Goal: Task Accomplishment & Management: Use online tool/utility

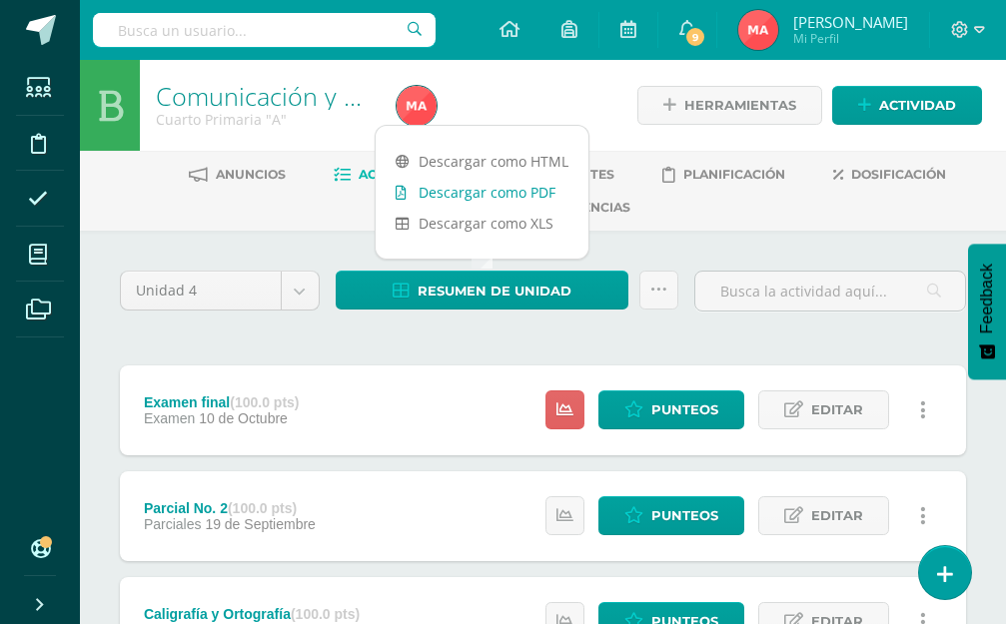
click at [497, 195] on link "Descargar como PDF" at bounding box center [482, 192] width 213 height 31
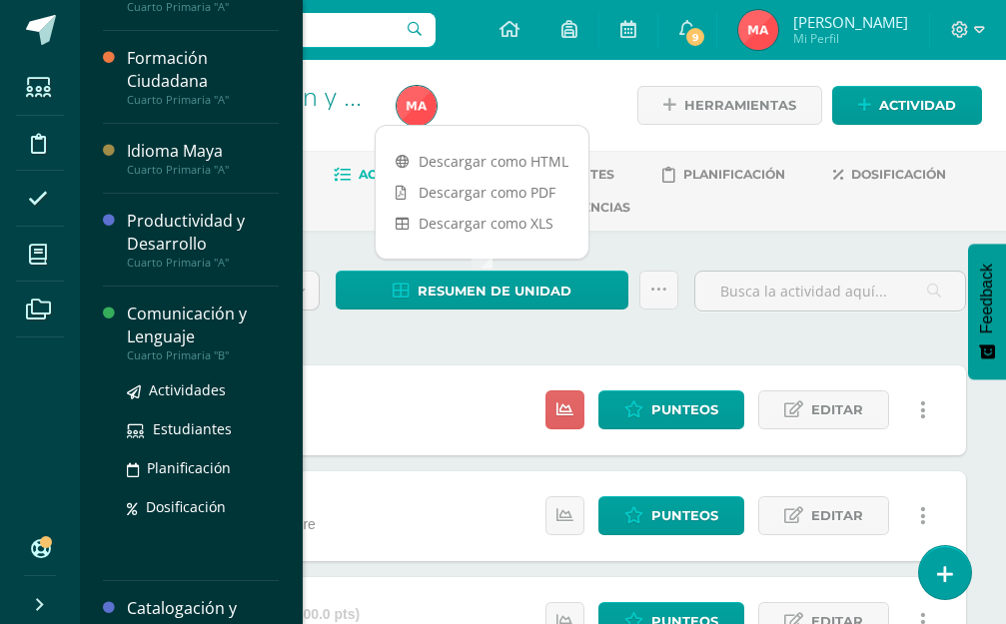
scroll to position [296, 0]
click at [150, 322] on div "Comunicación y Lenguaje" at bounding box center [203, 326] width 152 height 46
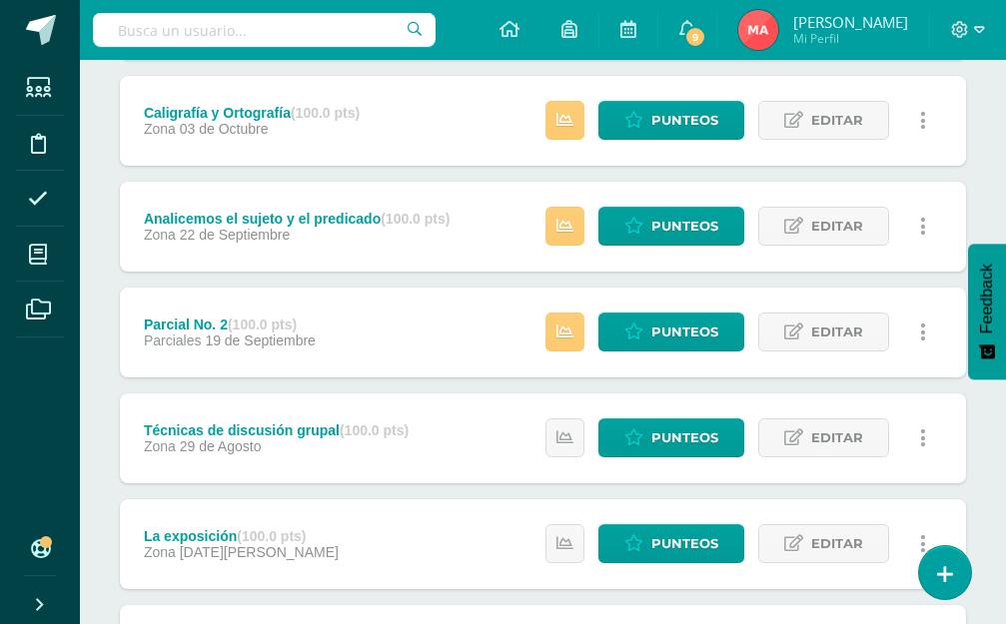
scroll to position [399, 0]
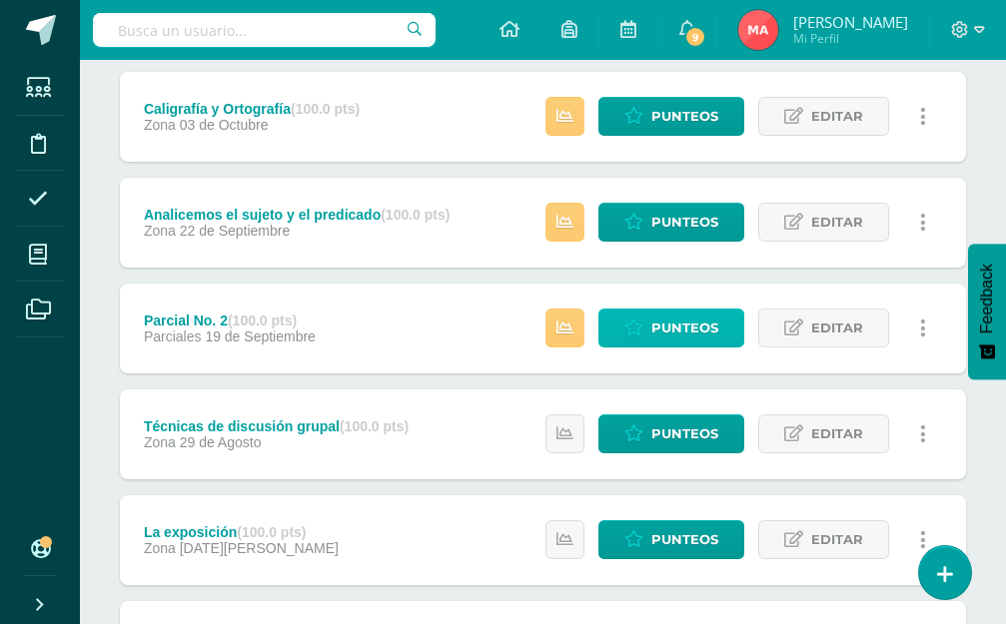
click at [655, 339] on span "Punteos" at bounding box center [684, 328] width 67 height 37
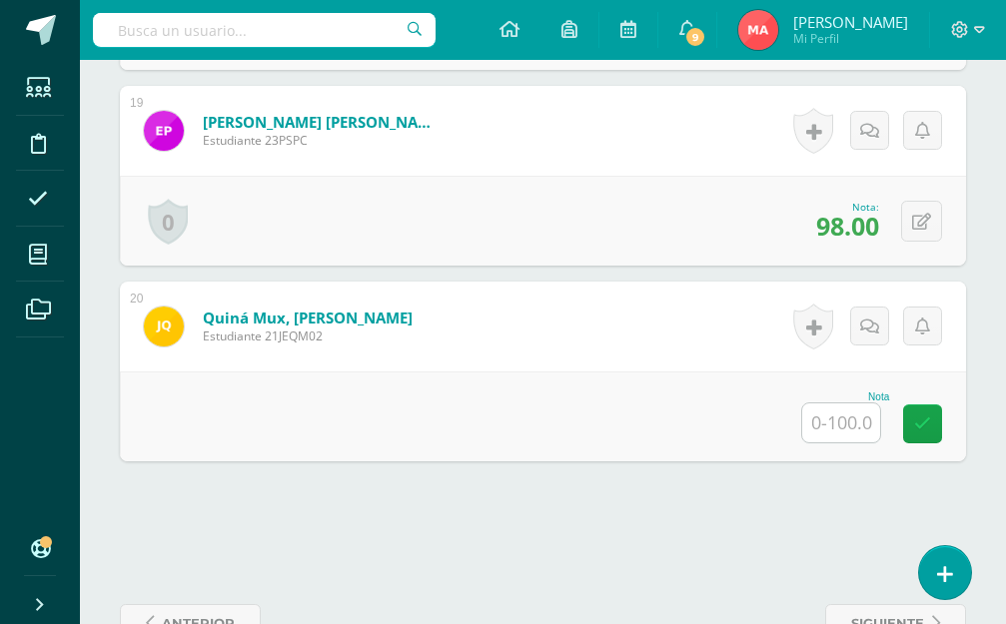
scroll to position [4243, 0]
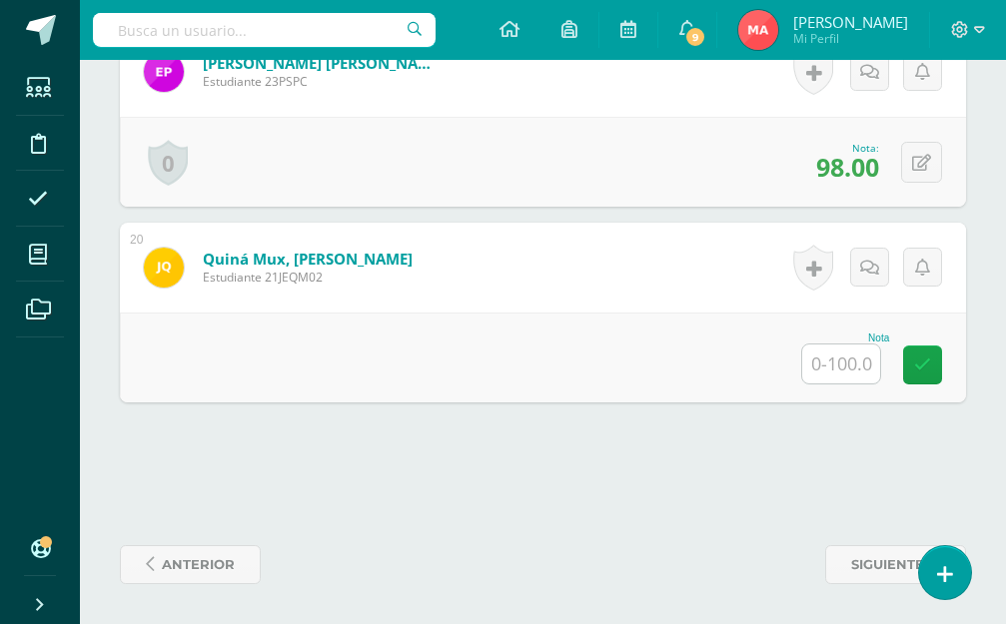
click at [813, 362] on input "text" at bounding box center [841, 364] width 78 height 39
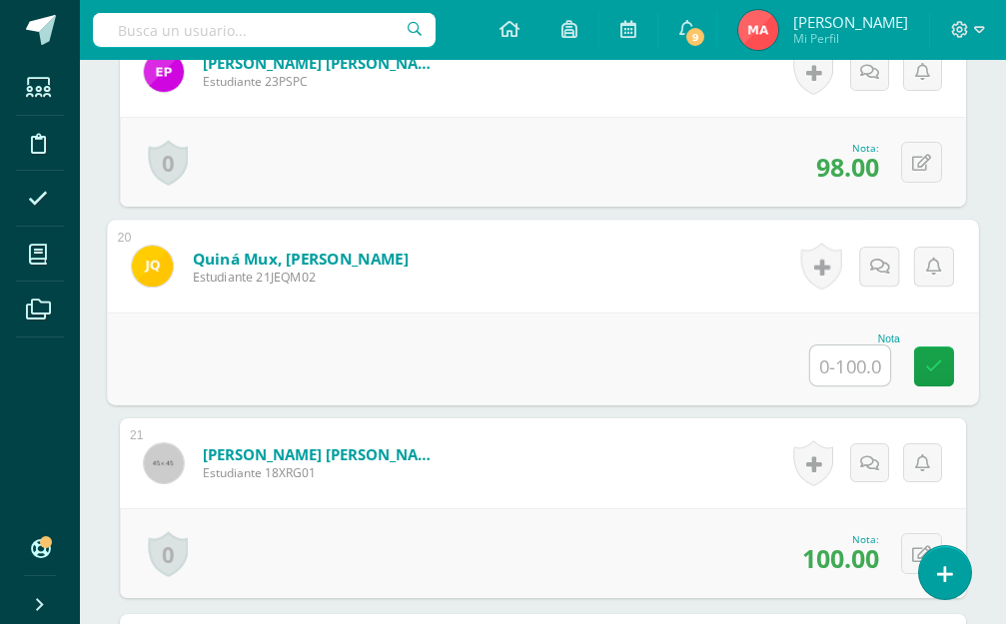
scroll to position [4244, 0]
type input "95"
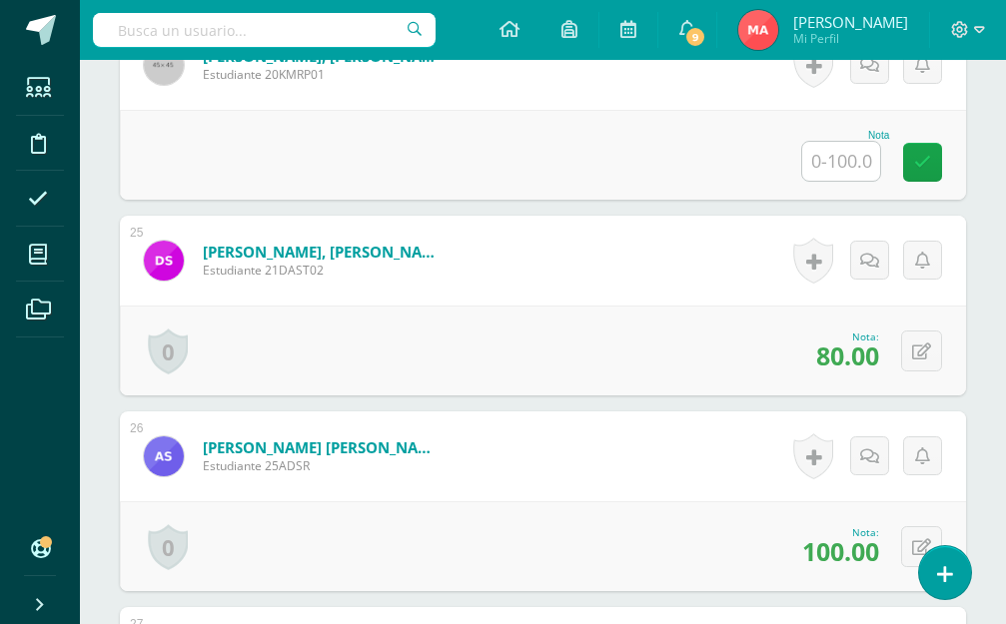
scroll to position [5142, 0]
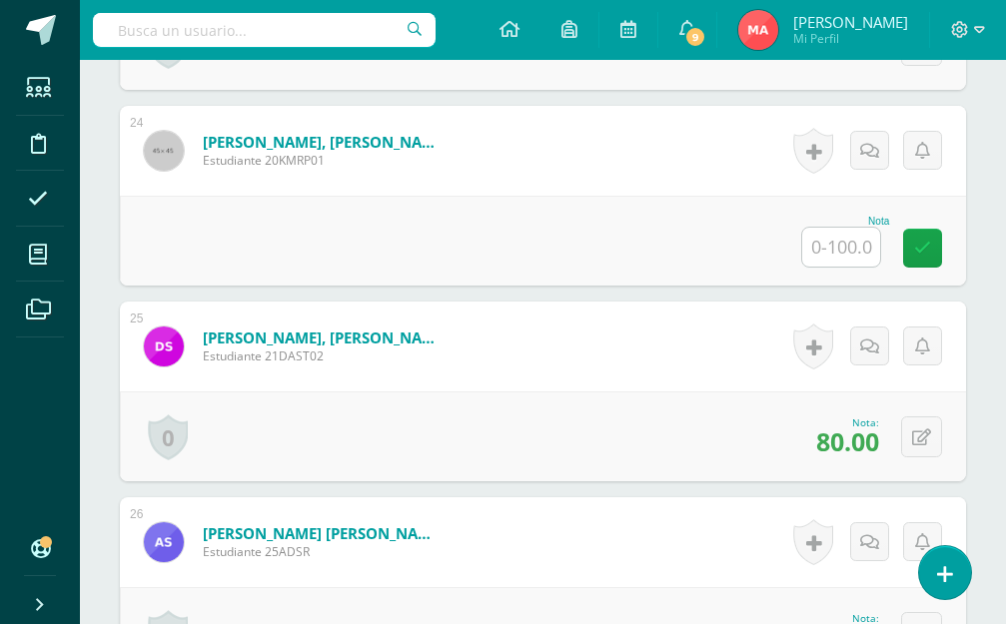
click at [848, 252] on input "text" at bounding box center [841, 247] width 78 height 39
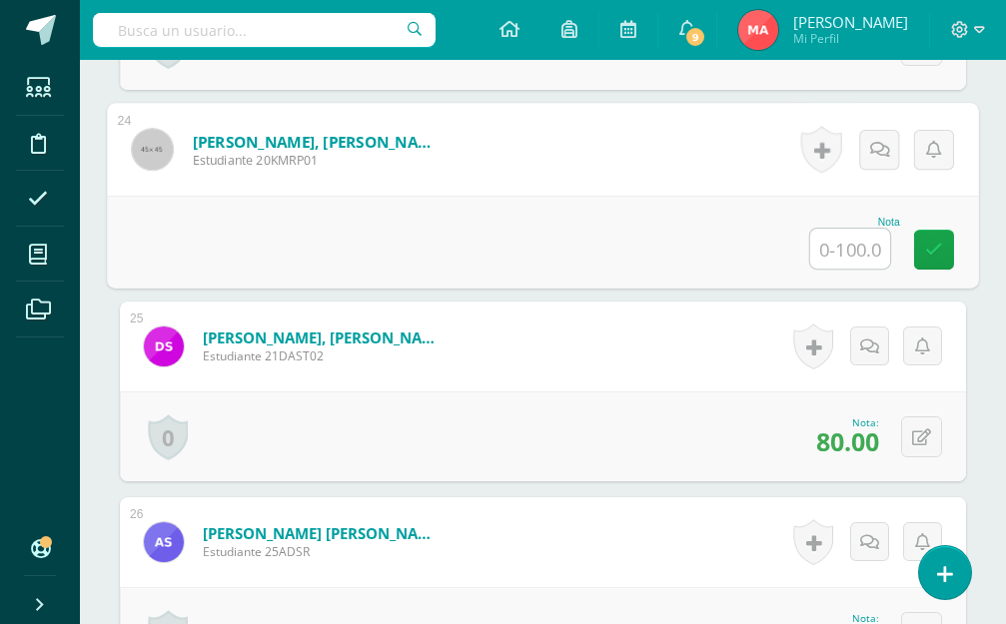
type input "9"
type input "85"
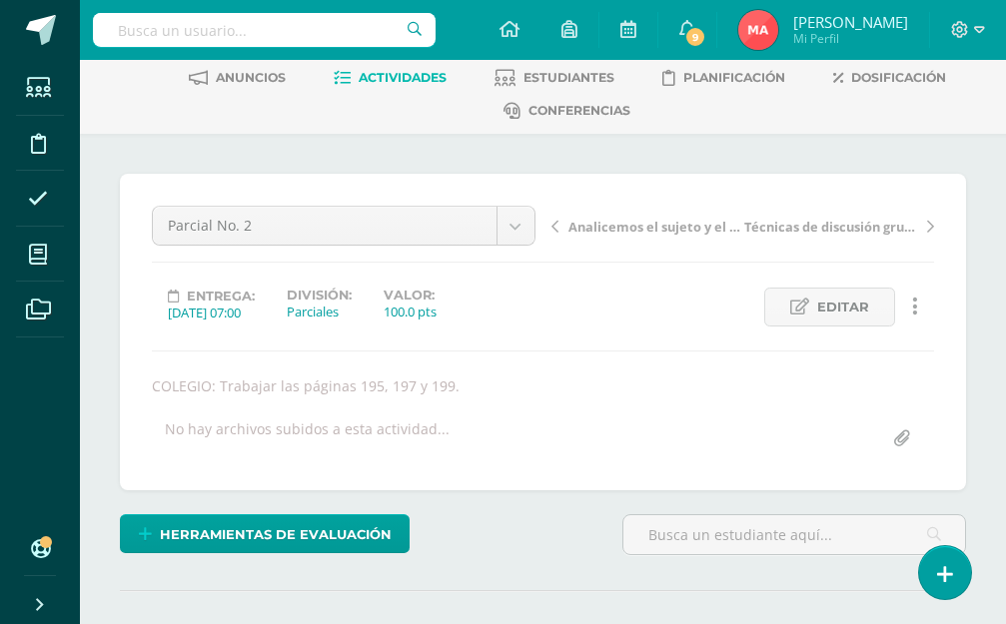
scroll to position [0, 0]
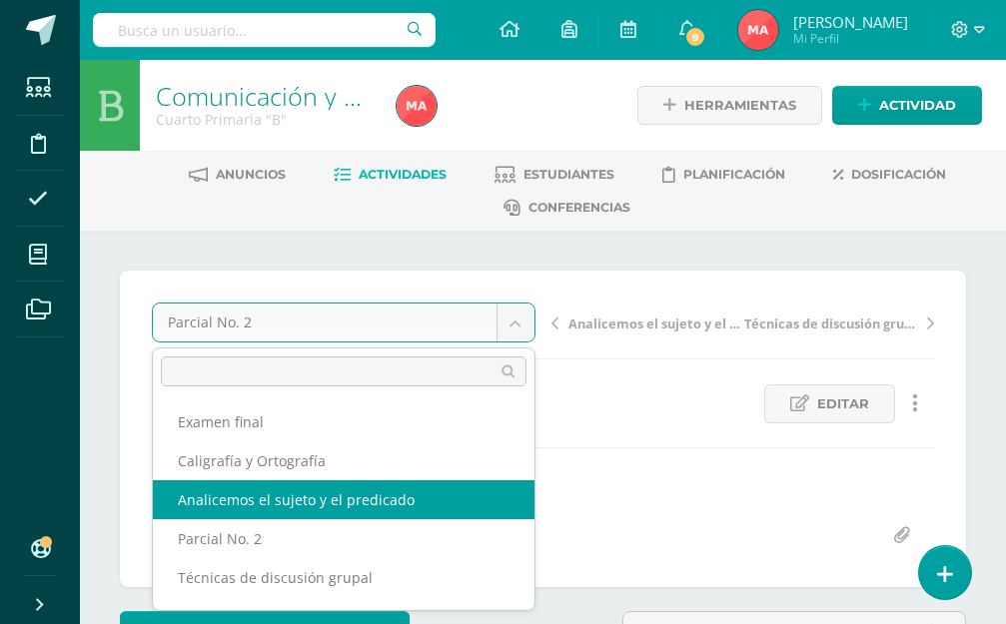
select select "/dashboard/teacher/grade-activity/193656/"
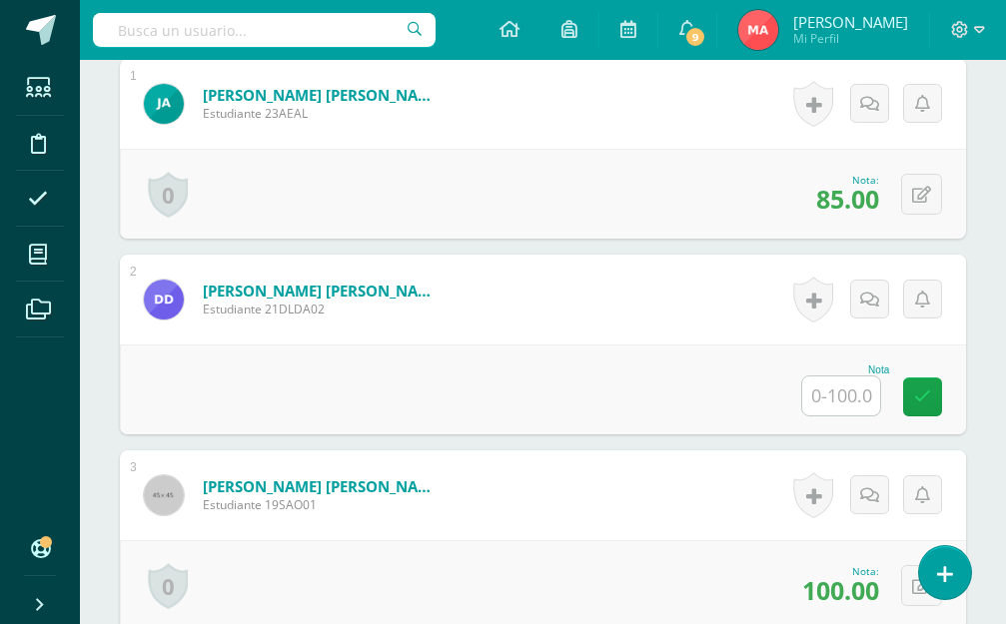
scroll to position [637, 0]
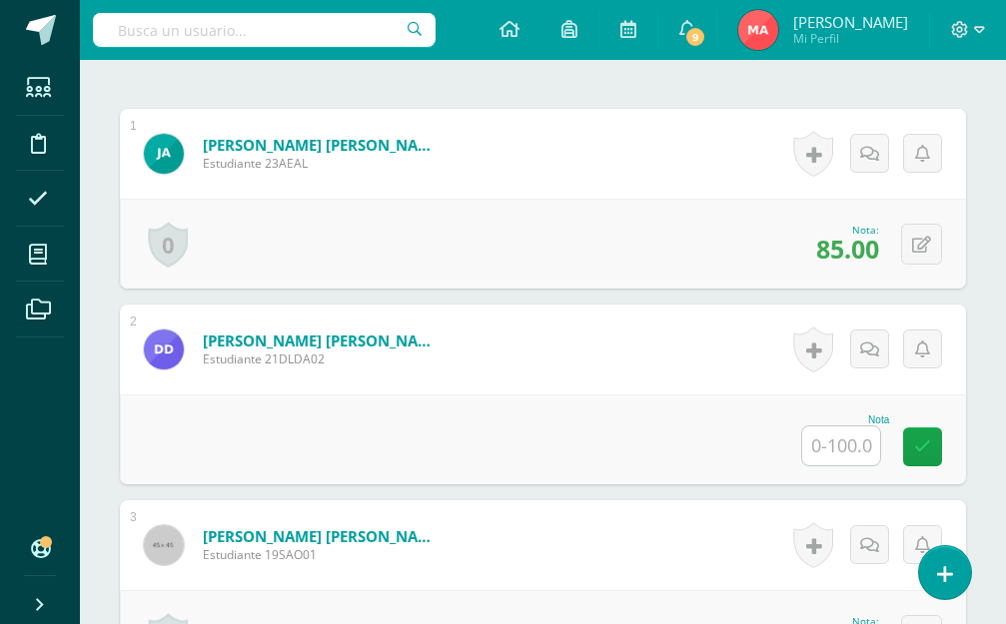
click at [843, 455] on input "text" at bounding box center [841, 445] width 78 height 39
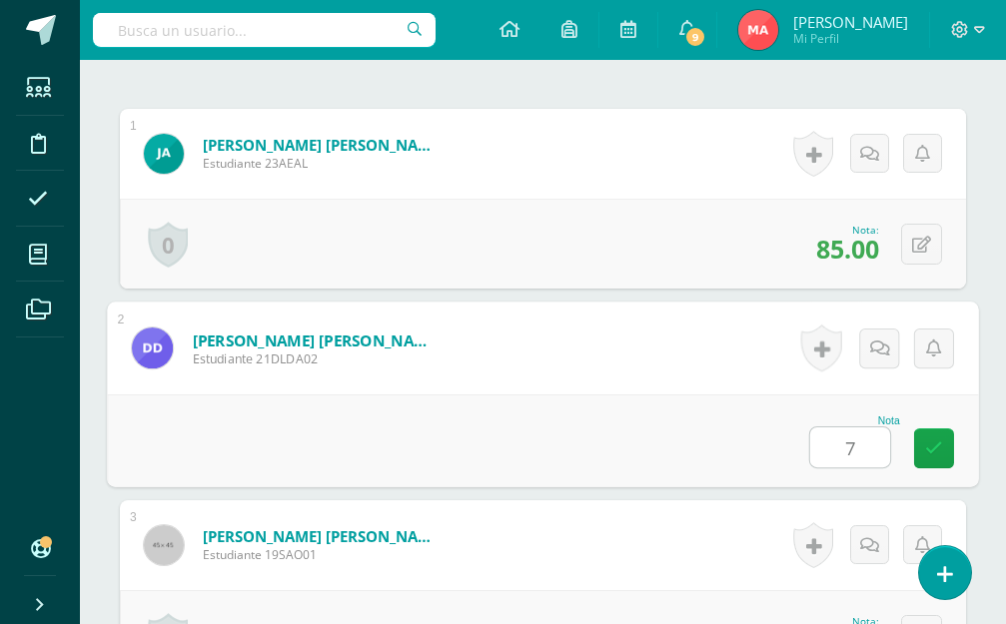
type input "70"
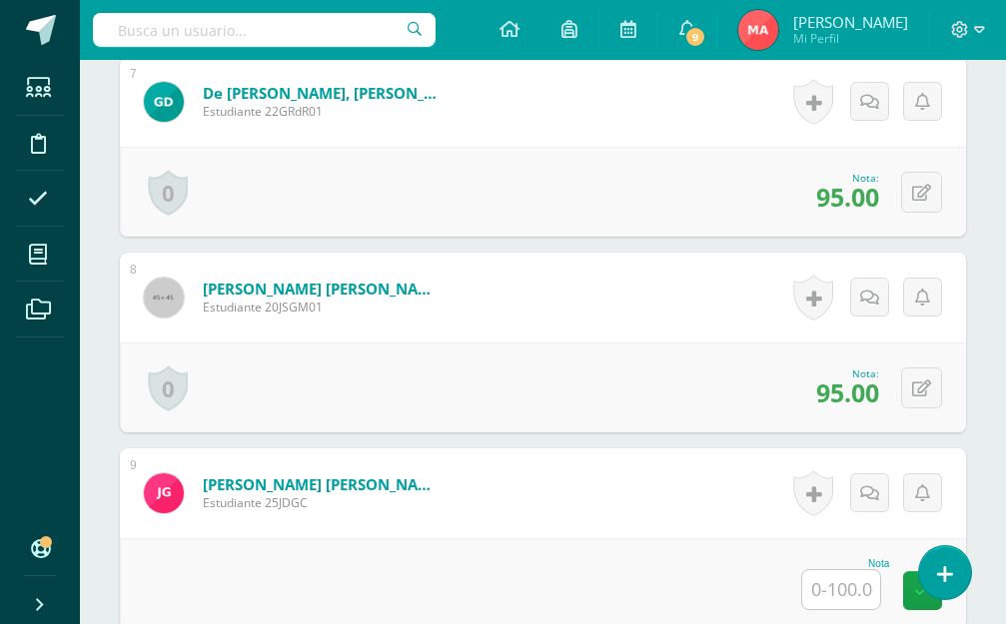
scroll to position [2135, 0]
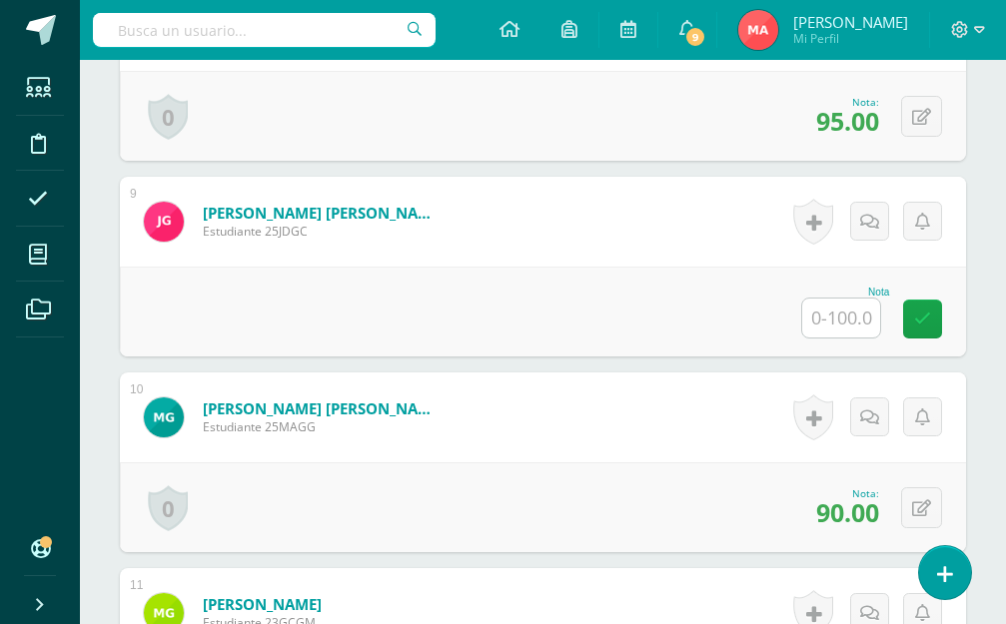
click at [837, 337] on input "text" at bounding box center [841, 318] width 78 height 39
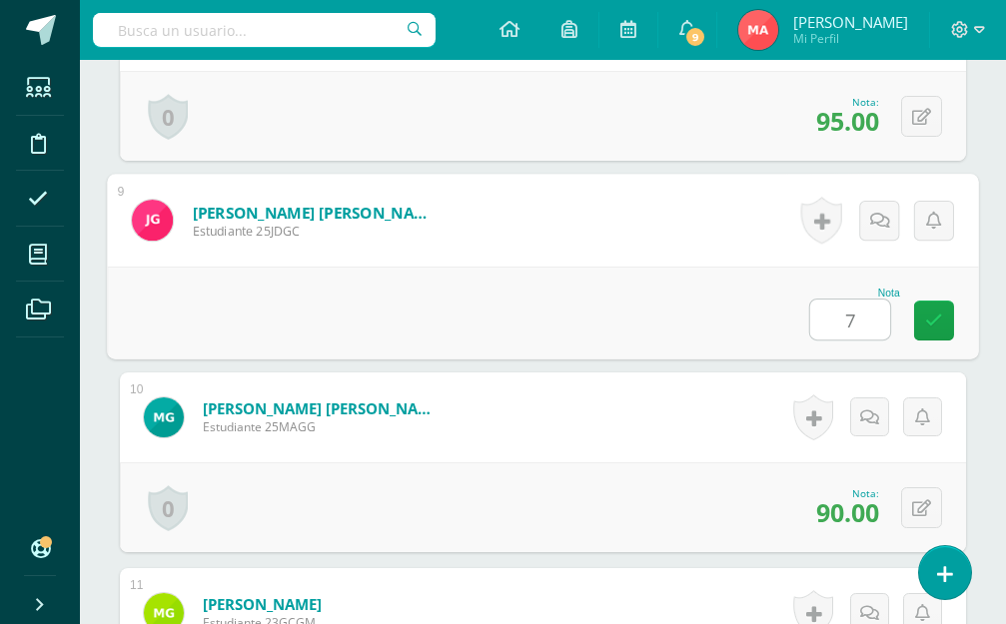
type input "70"
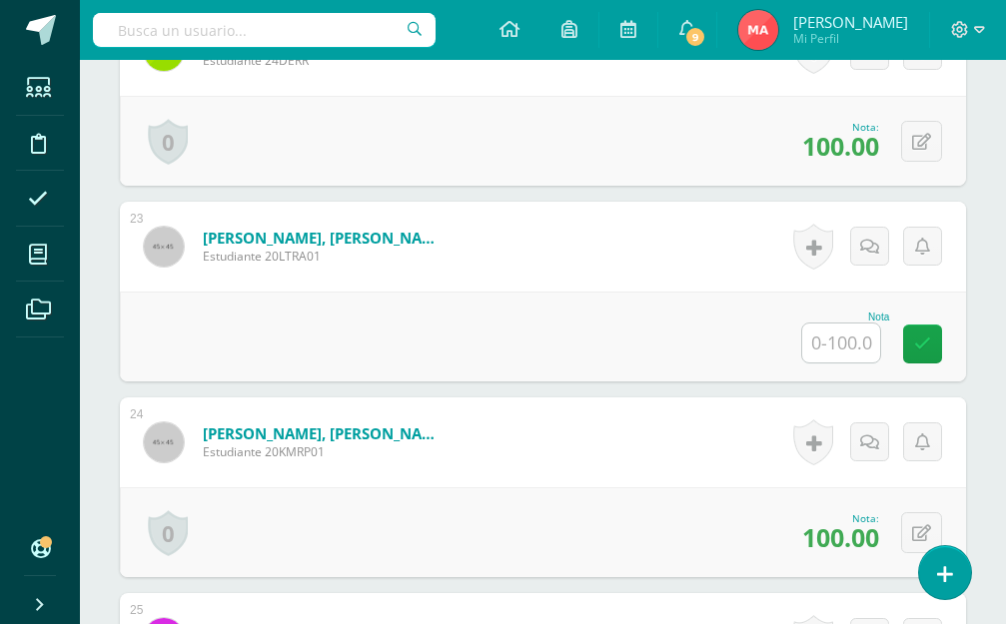
scroll to position [4832, 0]
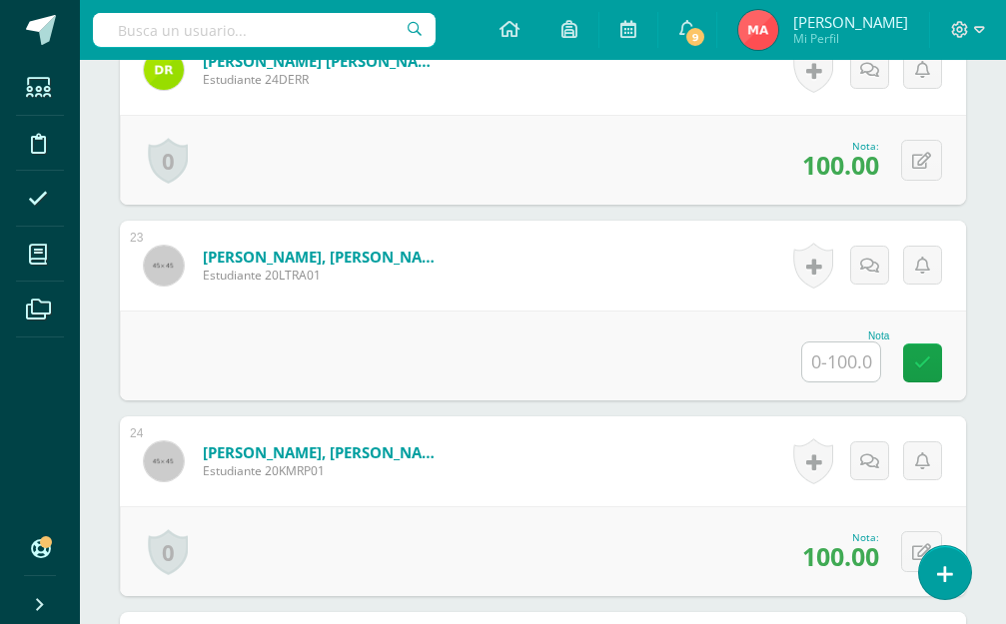
click at [851, 369] on input "text" at bounding box center [841, 362] width 78 height 39
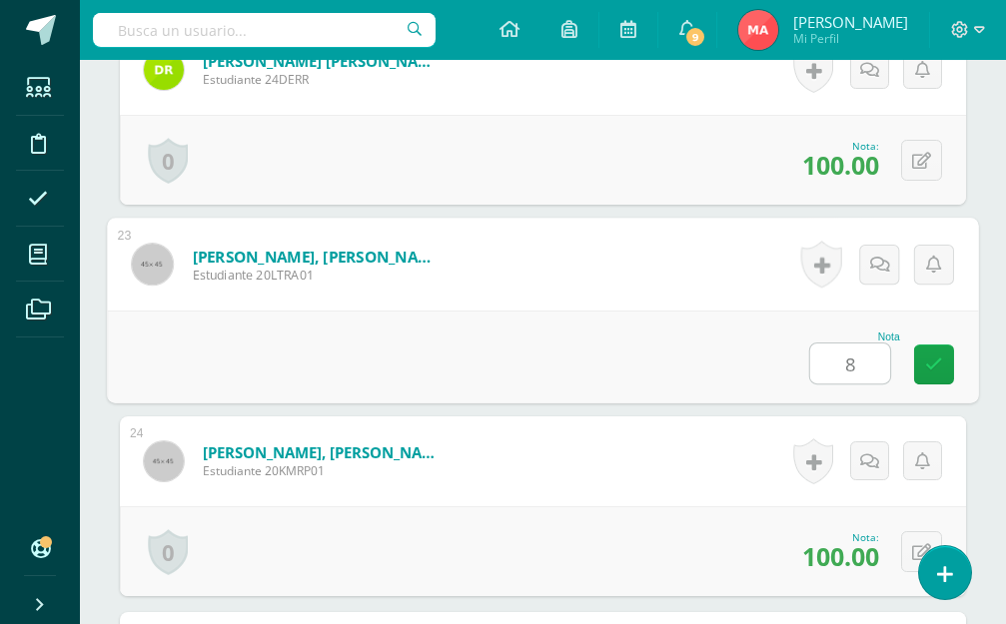
type input "85"
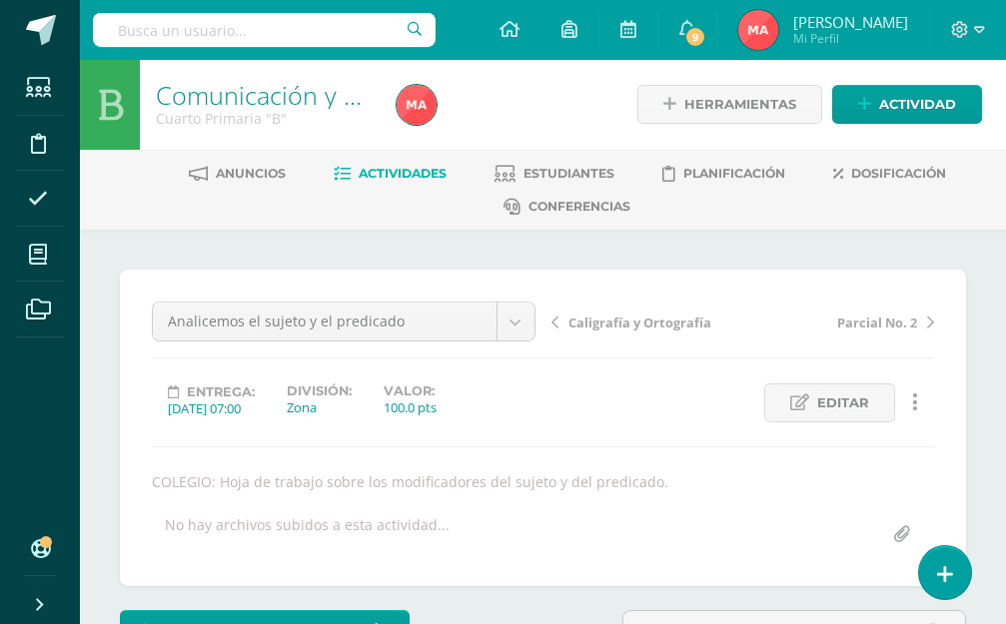
scroll to position [0, 0]
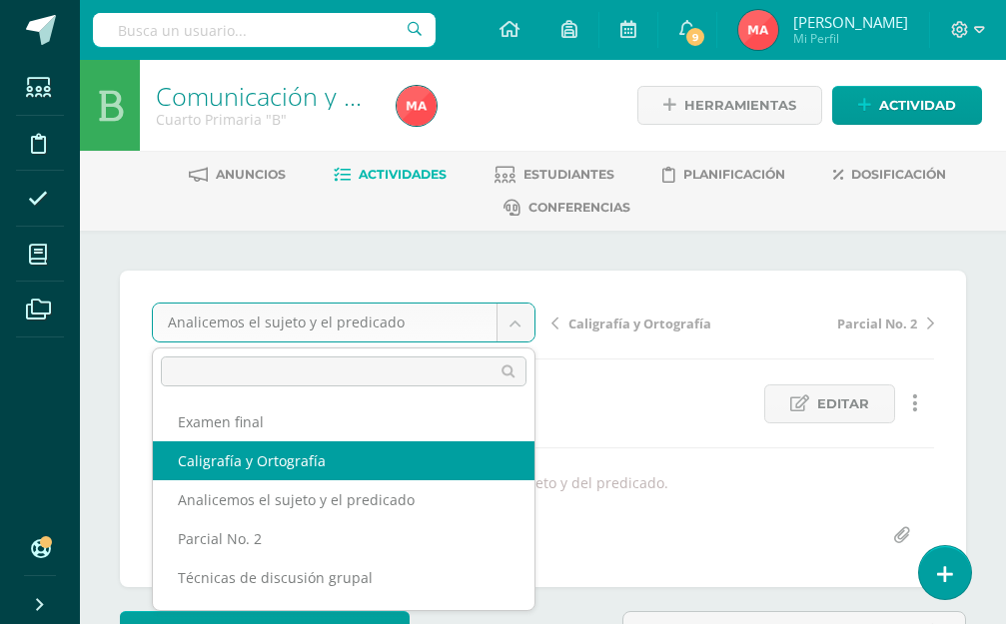
select select "/dashboard/teacher/grade-activity/194465/"
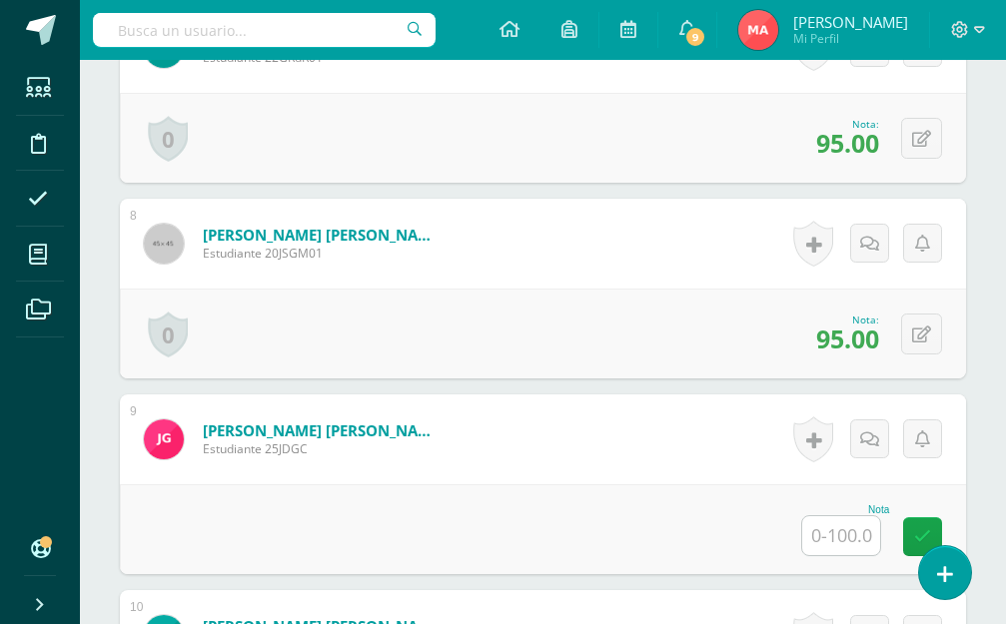
scroll to position [2035, 0]
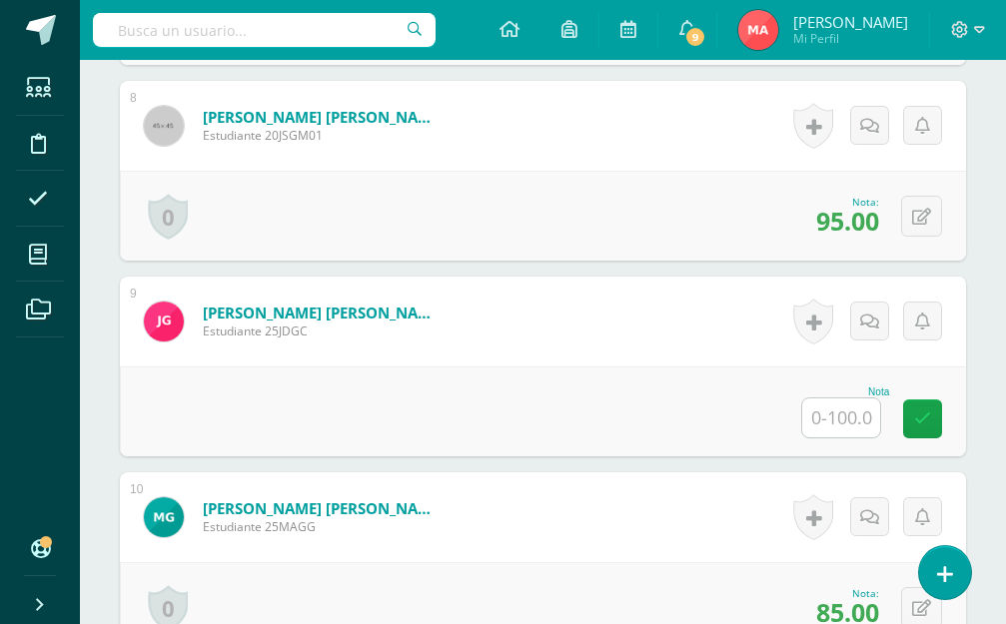
click at [848, 425] on input "text" at bounding box center [841, 417] width 78 height 39
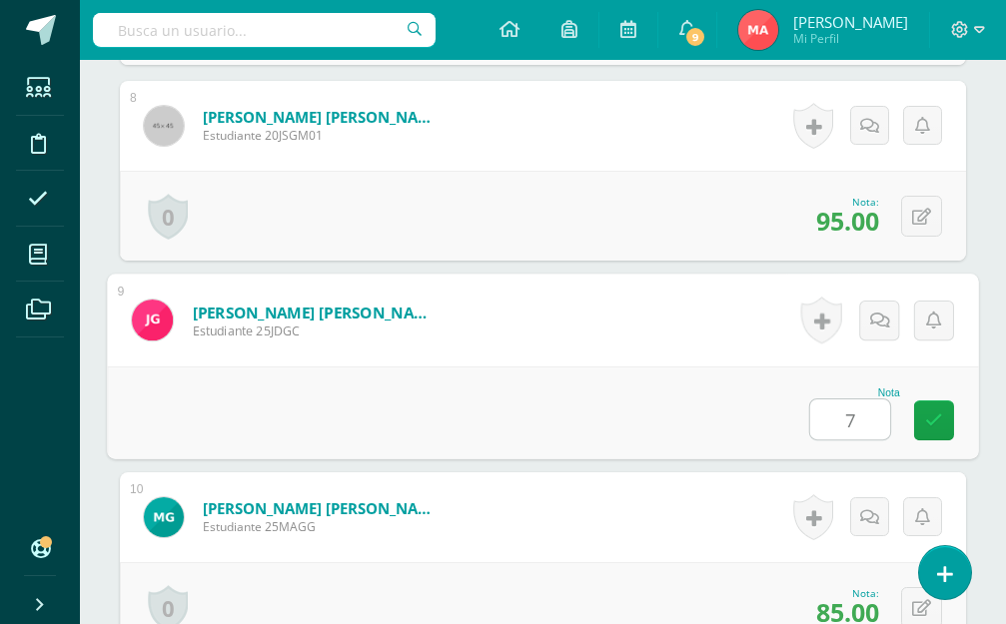
type input "70"
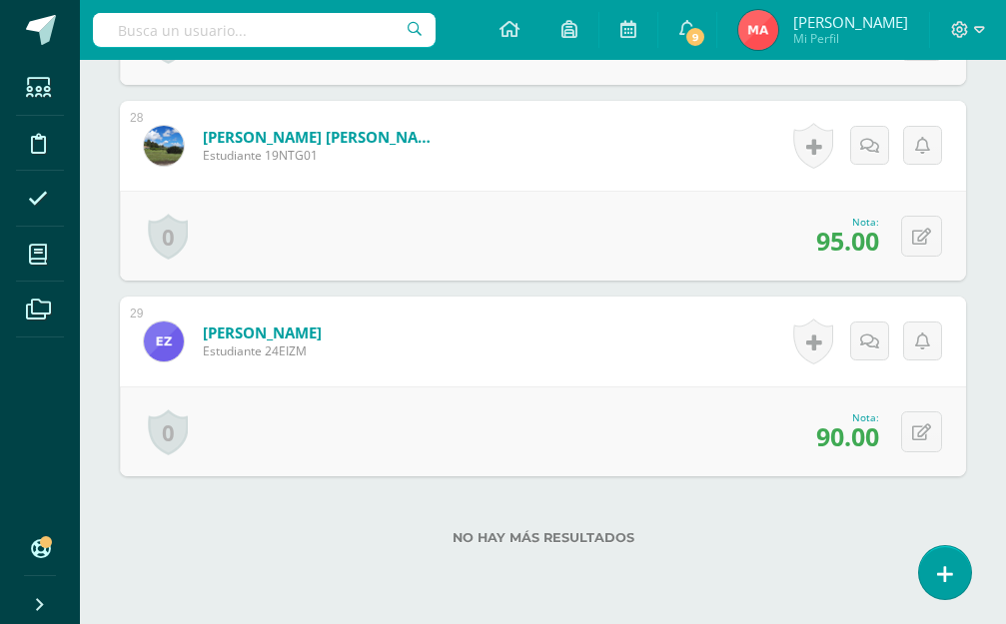
scroll to position [6011, 0]
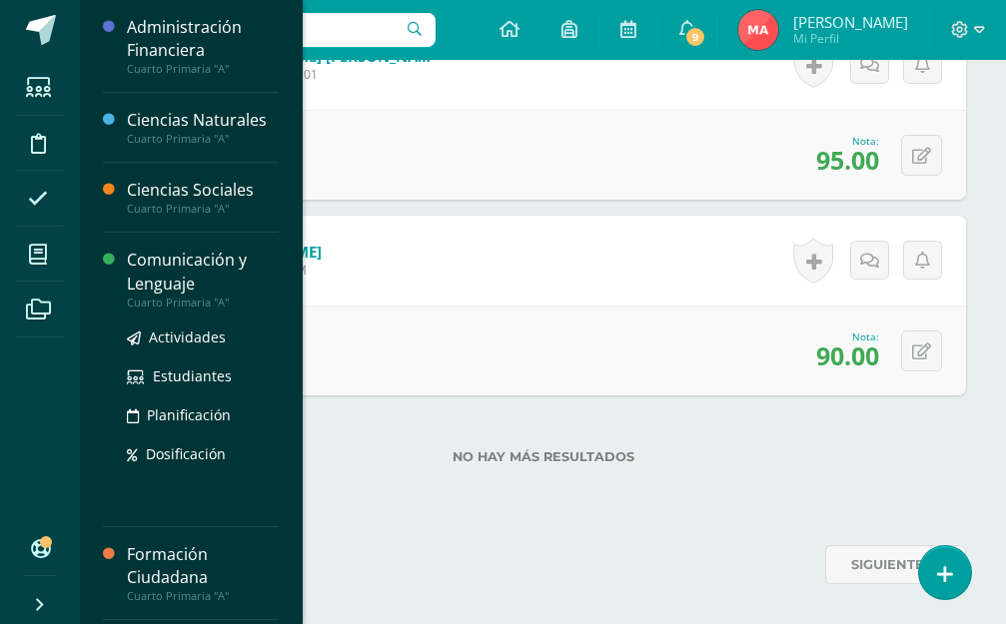
click at [165, 247] on div "Comunicación y Lenguaje Cuarto Primaria "A" Actividades Estudiantes Planificaci…" at bounding box center [191, 380] width 176 height 295
click at [169, 254] on div "Comunicación y Lenguaje" at bounding box center [203, 272] width 152 height 46
